Goal: Information Seeking & Learning: Learn about a topic

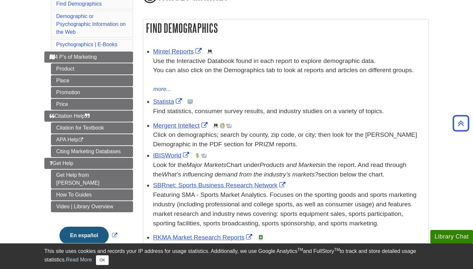
scroll to position [95, 0]
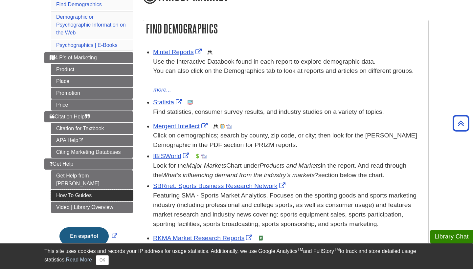
click at [108, 190] on link "How To Guides" at bounding box center [92, 195] width 82 height 11
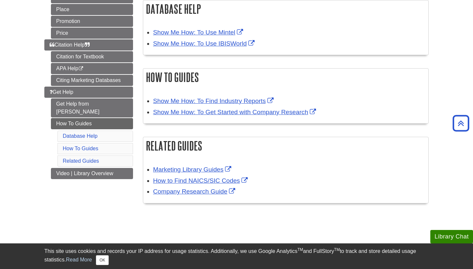
scroll to position [113, 0]
click at [214, 99] on link "Show Me How: To Find Industry Reports" at bounding box center [214, 101] width 122 height 7
click at [238, 112] on link "Show Me How: To Get Started with Company Research" at bounding box center [235, 112] width 164 height 7
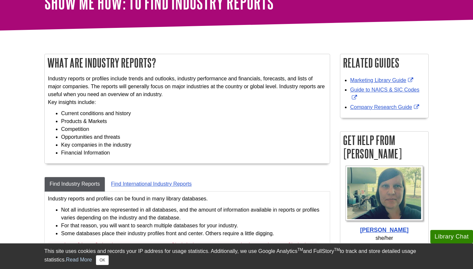
scroll to position [48, 0]
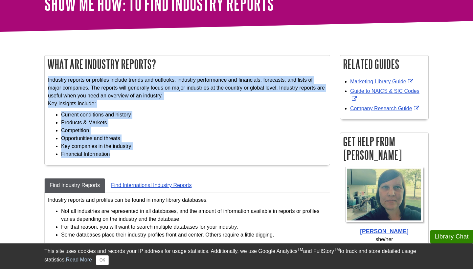
drag, startPoint x: 47, startPoint y: 75, endPoint x: 126, endPoint y: 160, distance: 116.6
click at [126, 160] on div "Industry reports or profiles include trends and outlooks, industry performance …" at bounding box center [187, 119] width 285 height 92
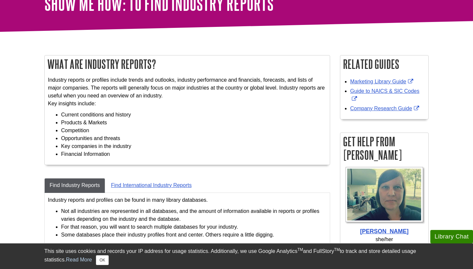
click at [128, 158] on div "Industry reports or profiles include trends and outlooks, industry performance …" at bounding box center [187, 118] width 278 height 85
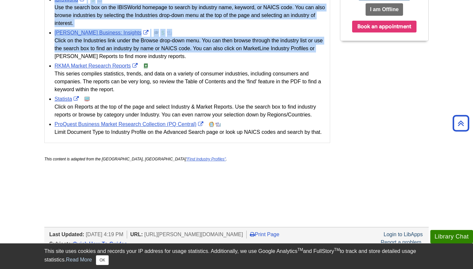
scroll to position [310, 0]
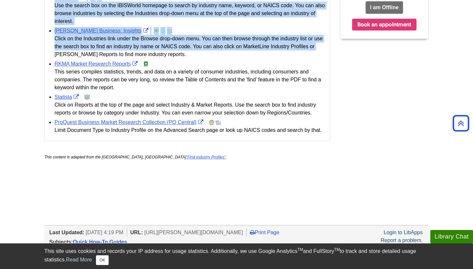
drag, startPoint x: 48, startPoint y: 33, endPoint x: 321, endPoint y: 136, distance: 292.7
copy div "Industry reports or profiles include trends and outlooks, industry performance …"
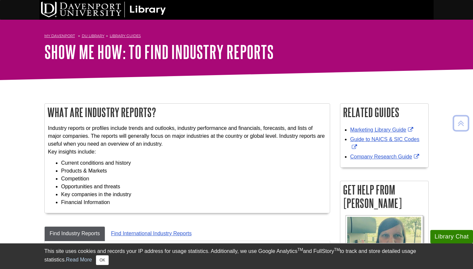
scroll to position [0, 0]
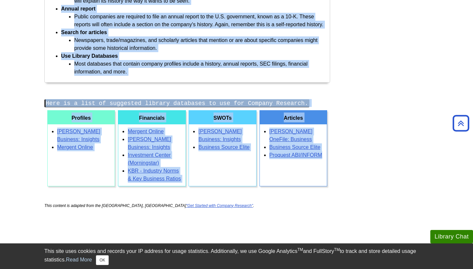
scroll to position [344, 0]
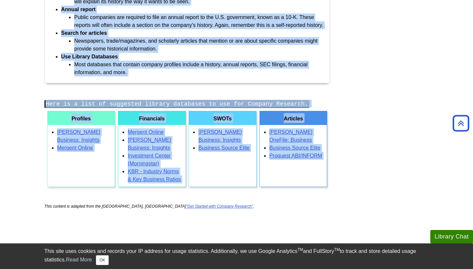
drag, startPoint x: 48, startPoint y: 51, endPoint x: 245, endPoint y: 197, distance: 245.5
copy div "Lore ip Dolorsi Ametcons? Adipisc elitsedd ei temporin utl etdolor magnaaliq e …"
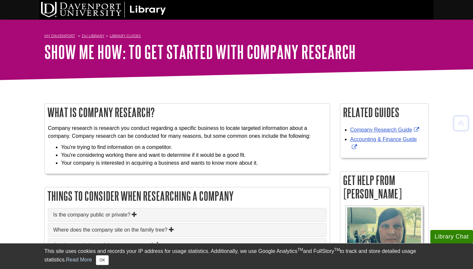
scroll to position [0, 0]
